Goal: Information Seeking & Learning: Find specific fact

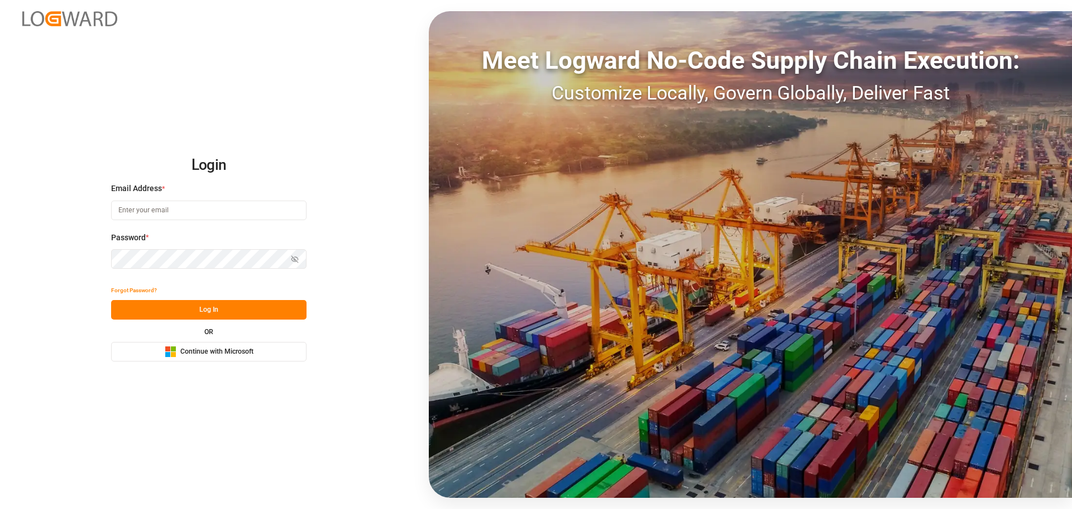
click at [185, 350] on span "Continue with Microsoft" at bounding box center [216, 352] width 73 height 10
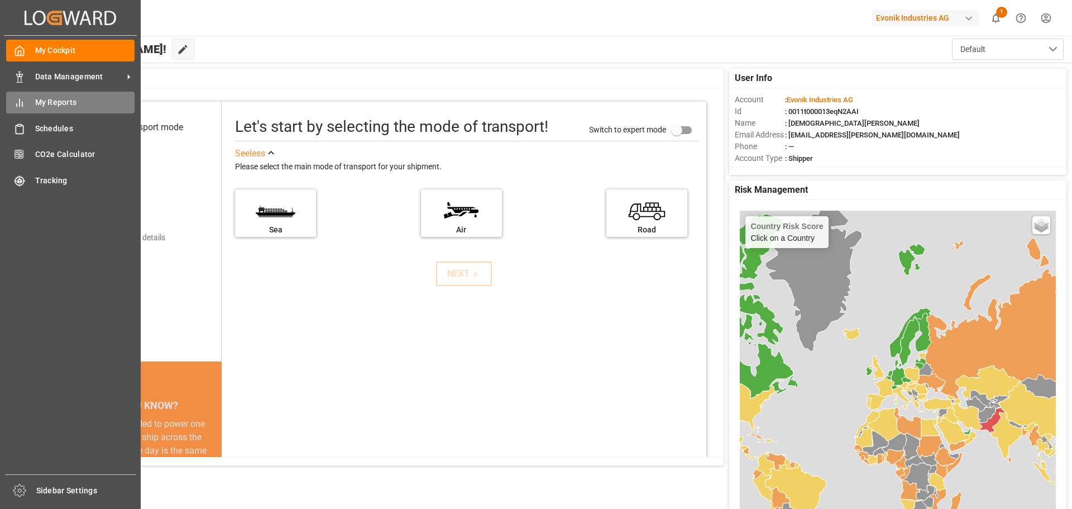
click at [30, 103] on div "My Reports My Reports" at bounding box center [70, 103] width 128 height 22
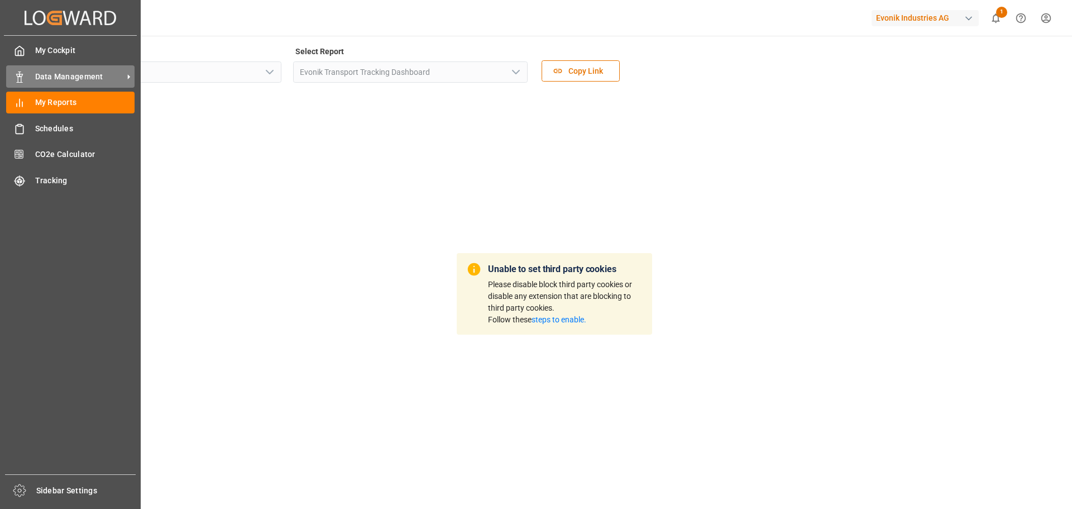
click at [109, 74] on span "Data Management" at bounding box center [79, 77] width 88 height 12
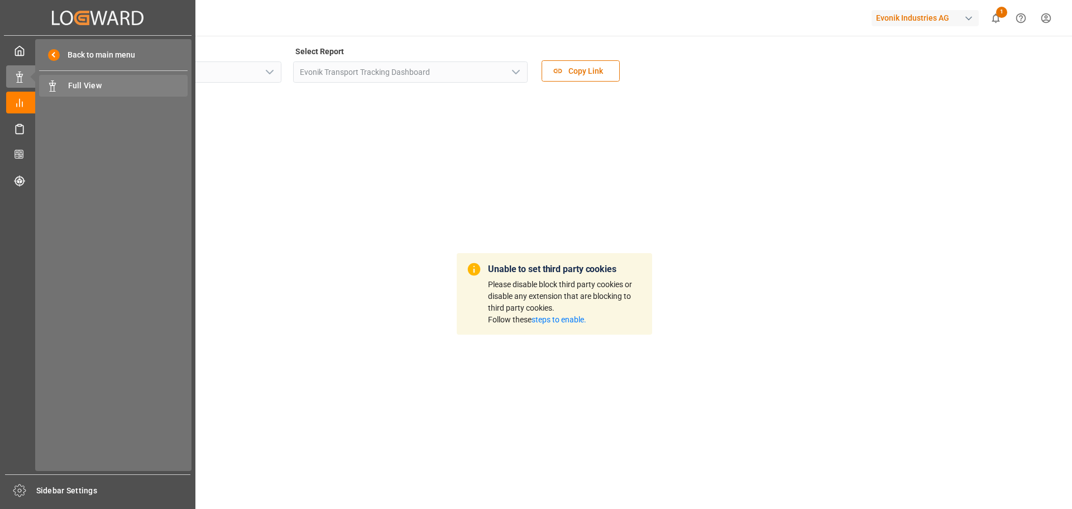
click at [85, 87] on span "Full View" at bounding box center [128, 86] width 120 height 12
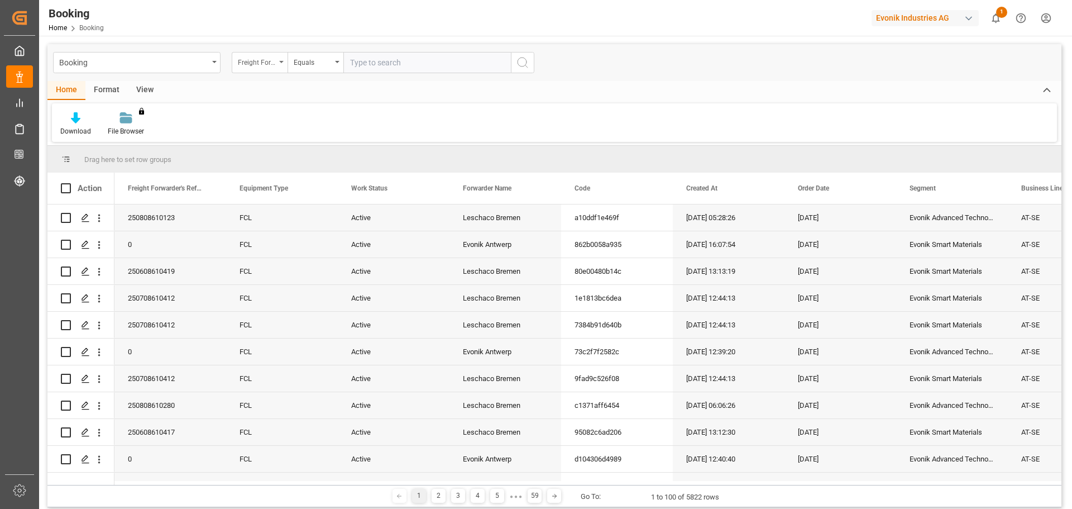
click at [279, 64] on div "Freight Forwarder's Reference No." at bounding box center [260, 62] width 56 height 21
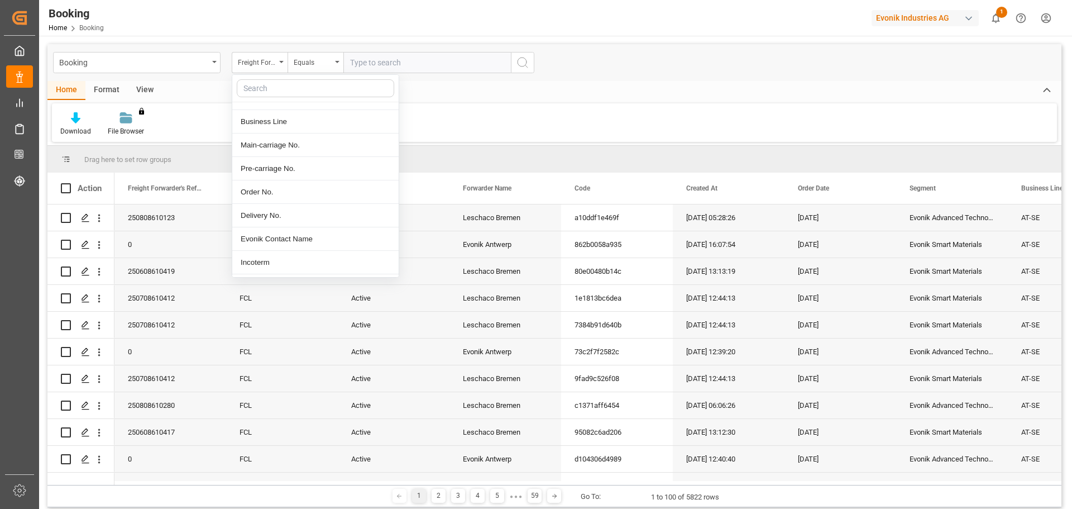
scroll to position [223, 0]
click at [280, 243] on div "Incoterm Place" at bounding box center [315, 242] width 166 height 23
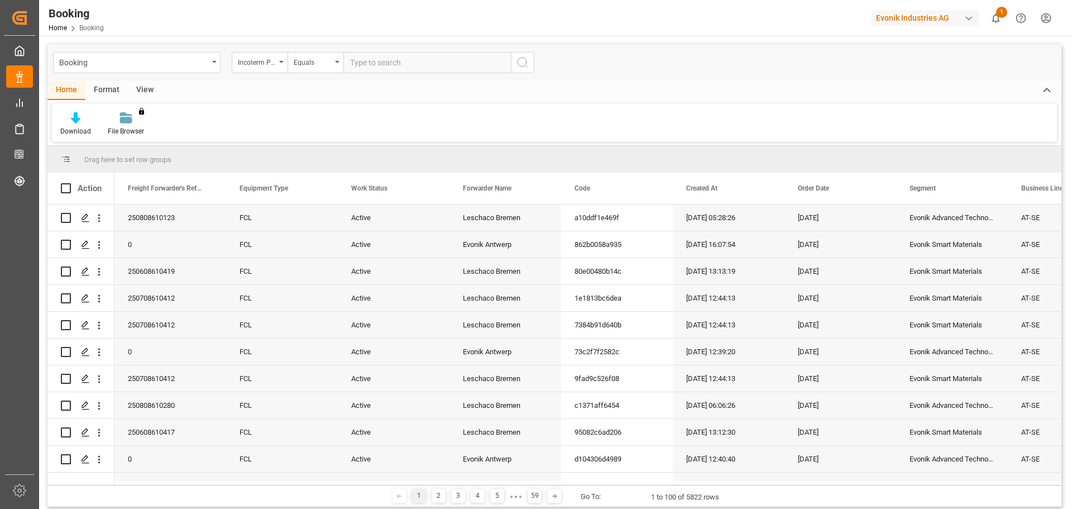
click at [320, 46] on div "Booking Incoterm Place Equals" at bounding box center [554, 62] width 1014 height 37
click at [319, 54] on div "Equals" at bounding box center [316, 62] width 56 height 21
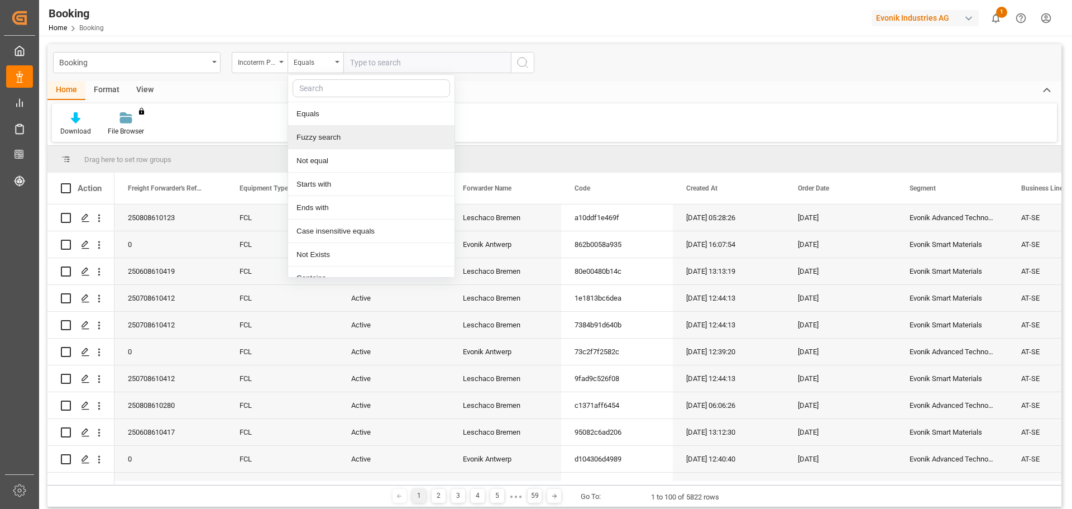
drag, startPoint x: 312, startPoint y: 143, endPoint x: 370, endPoint y: 112, distance: 65.9
click at [317, 140] on div "Fuzzy search" at bounding box center [371, 137] width 166 height 23
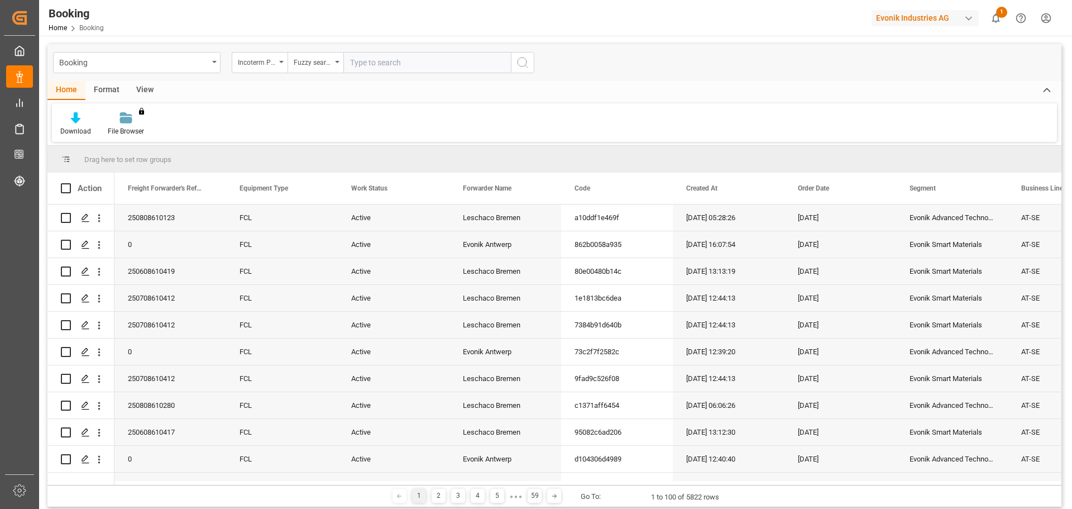
click at [384, 62] on input "text" at bounding box center [426, 62] width 167 height 21
type input "oklahoma"
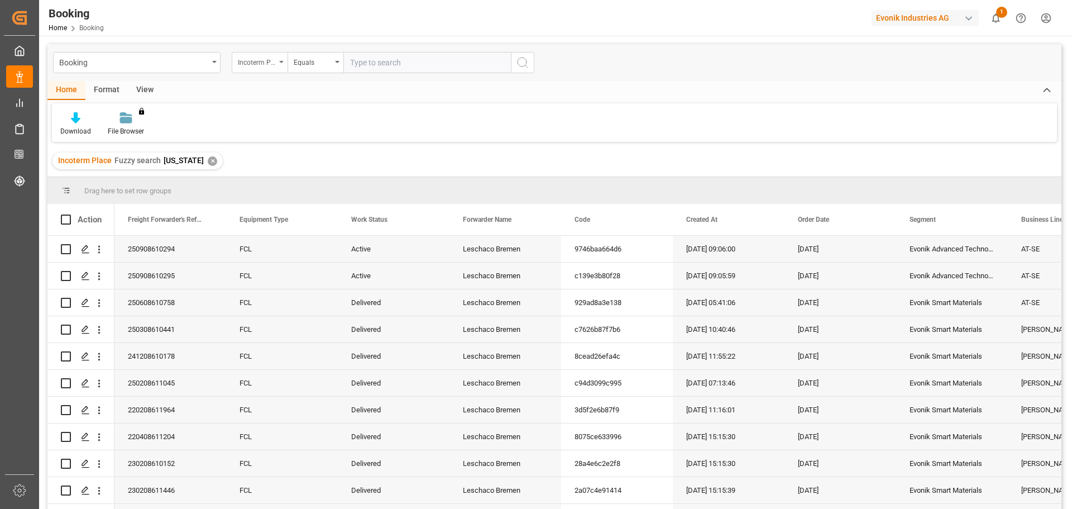
click at [280, 60] on div "Incoterm Place" at bounding box center [260, 62] width 56 height 21
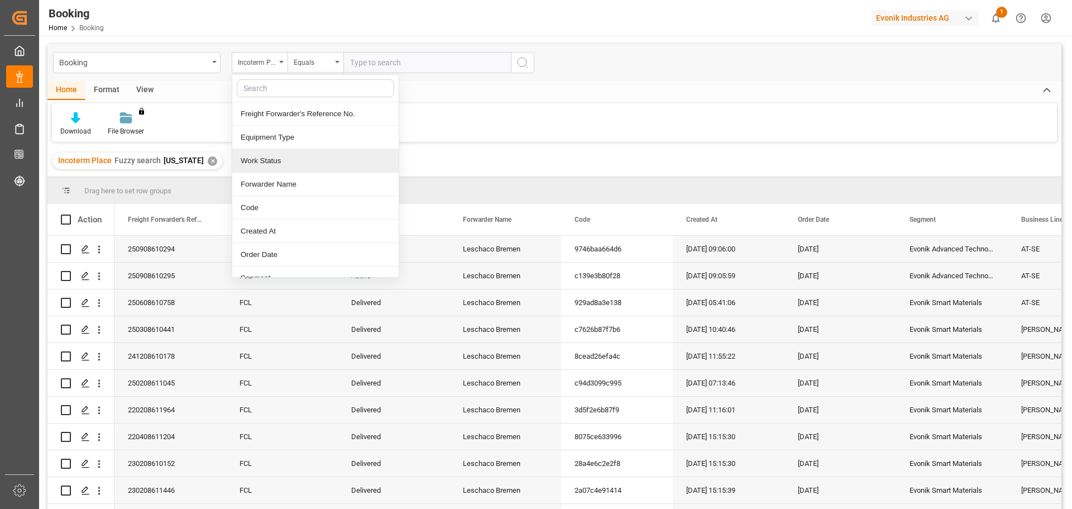
drag, startPoint x: 277, startPoint y: 165, endPoint x: 301, endPoint y: 130, distance: 42.6
click at [277, 165] on div "Work Status" at bounding box center [315, 160] width 166 height 23
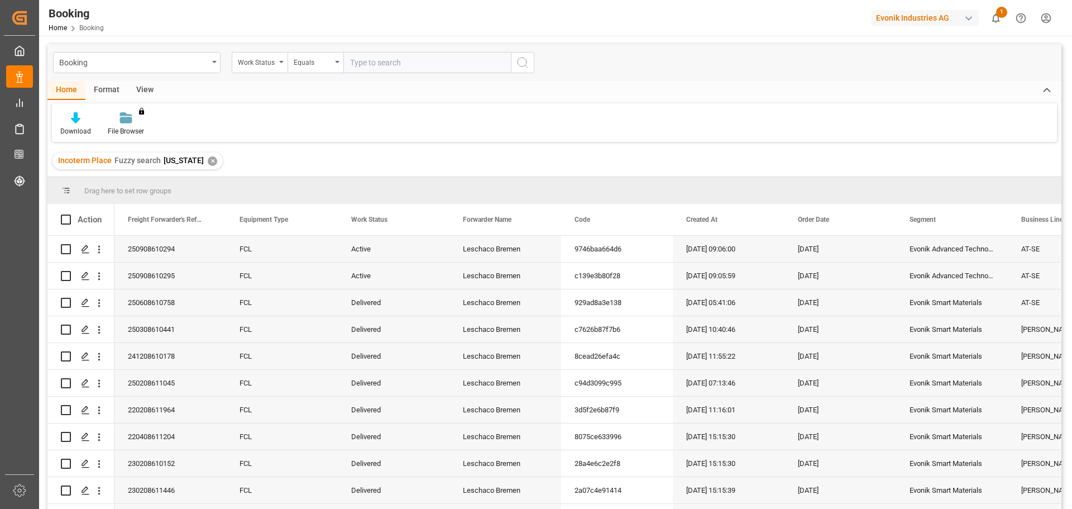
click at [370, 63] on input "text" at bounding box center [426, 62] width 167 height 21
type input "active"
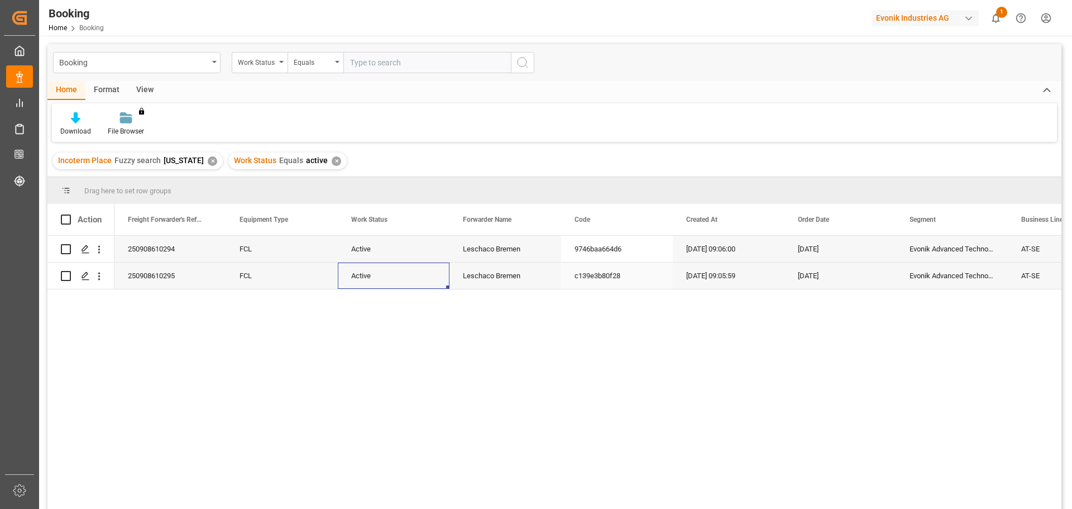
click at [412, 266] on div "Active" at bounding box center [394, 275] width 112 height 26
